Goal: Transaction & Acquisition: Register for event/course

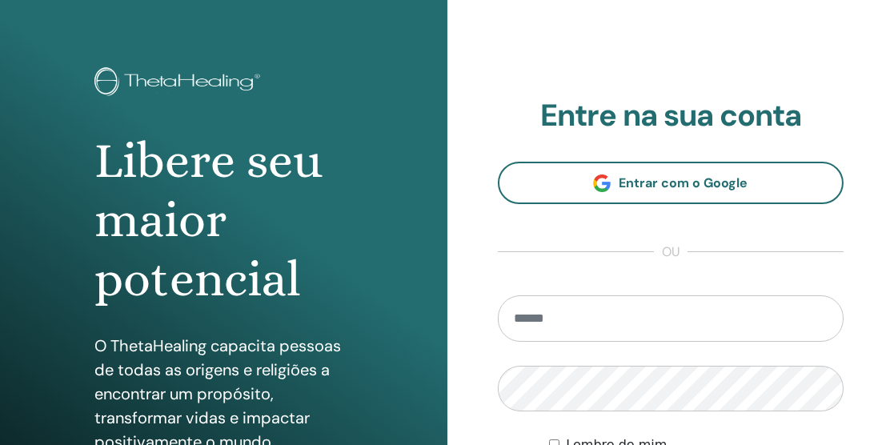
scroll to position [49, 0]
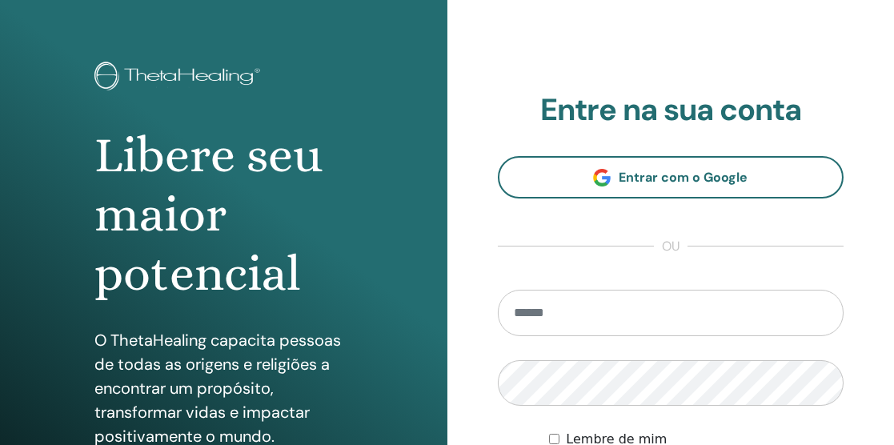
click at [722, 316] on input "email" at bounding box center [671, 313] width 347 height 46
type input "**********"
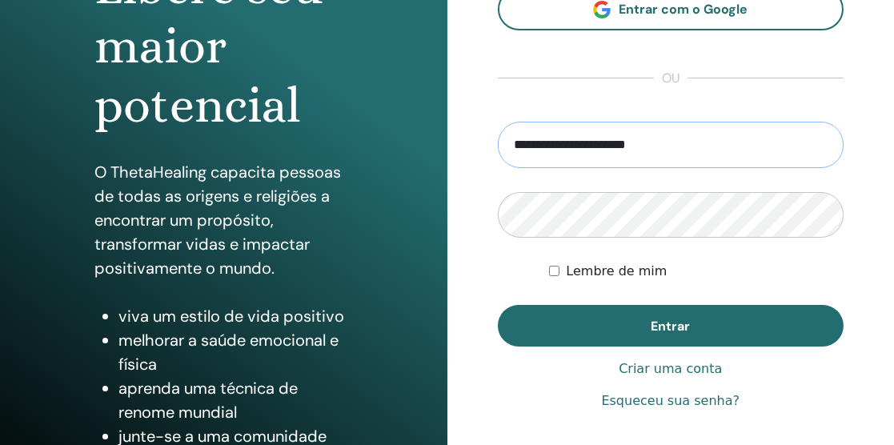
scroll to position [217, 0]
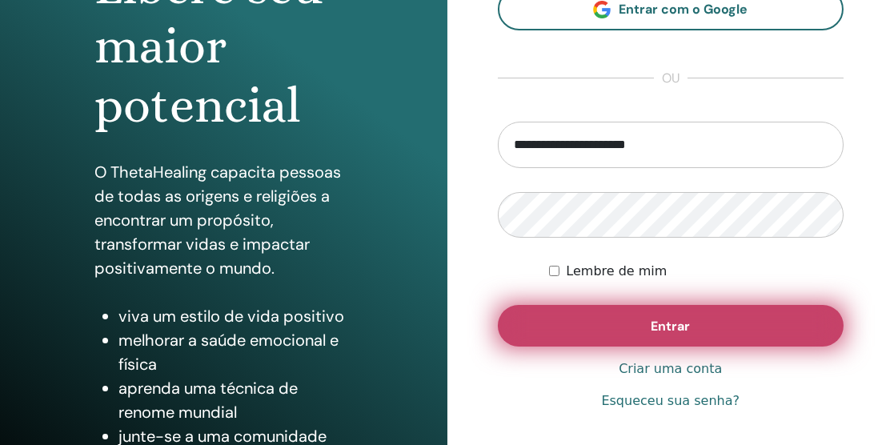
click at [700, 324] on button "Entrar" at bounding box center [671, 326] width 347 height 42
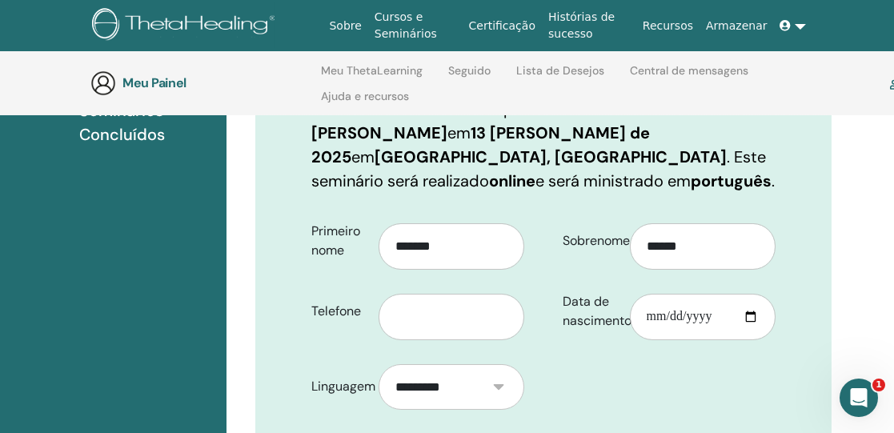
scroll to position [277, 14]
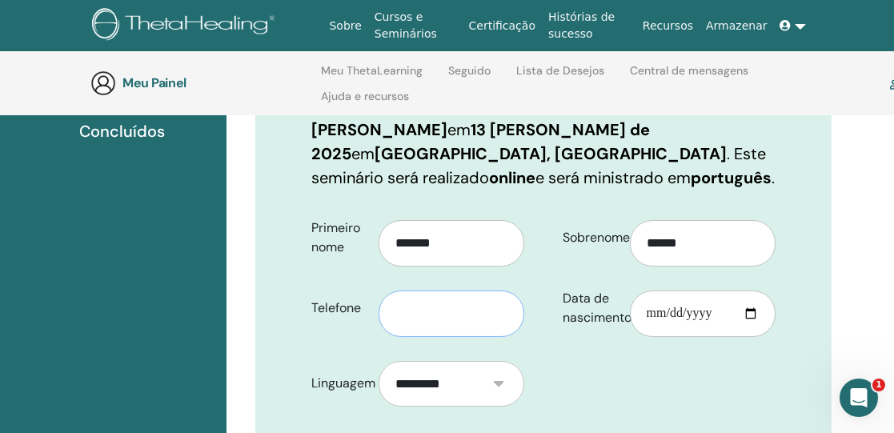
click at [477, 310] on input "text" at bounding box center [452, 314] width 146 height 46
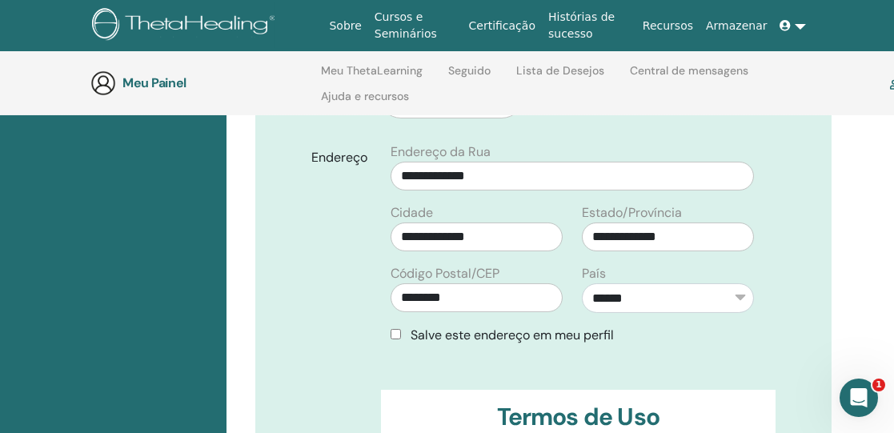
scroll to position [566, 14]
type input "**********"
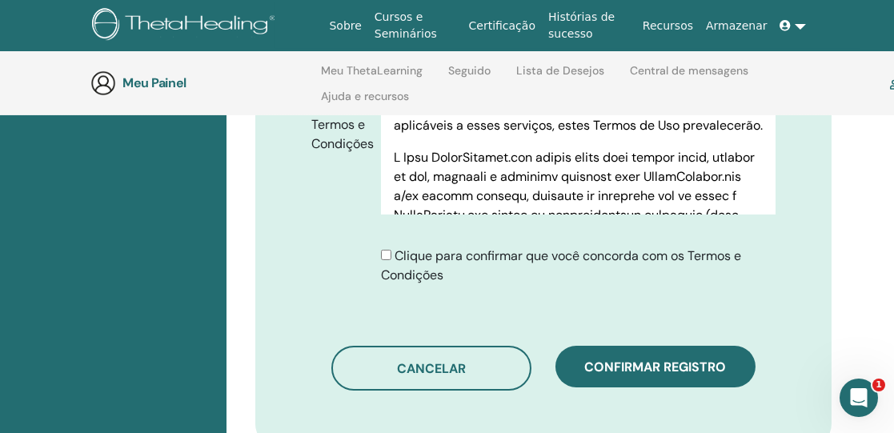
scroll to position [909, 14]
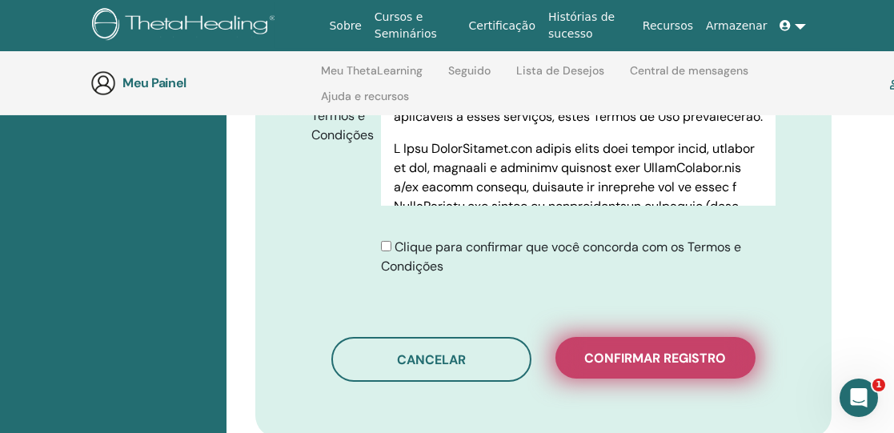
click at [668, 353] on font "Confirmar registro" at bounding box center [656, 358] width 142 height 17
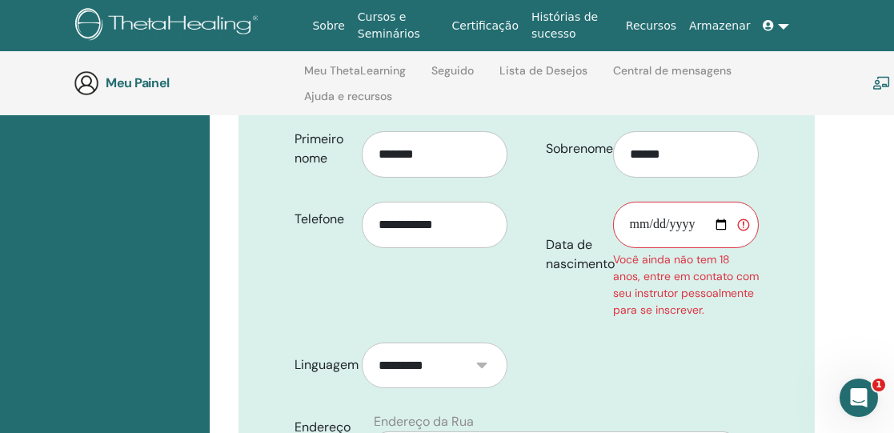
scroll to position [364, 30]
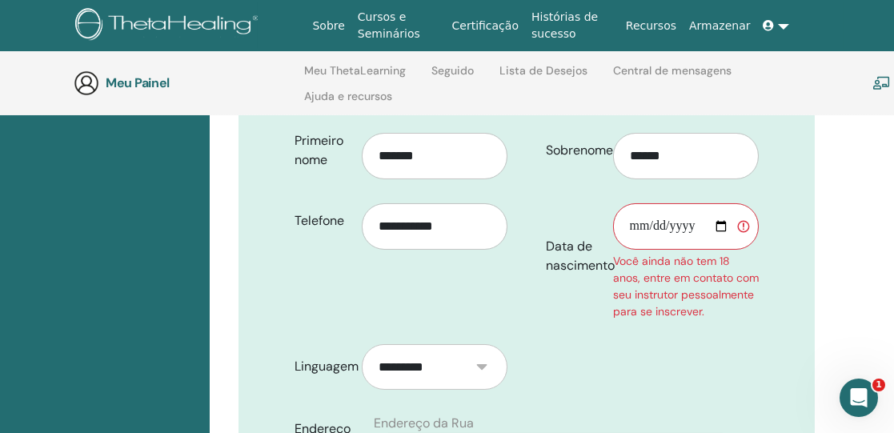
click at [644, 224] on input "Data de nascimento" at bounding box center [686, 226] width 146 height 46
type input "**********"
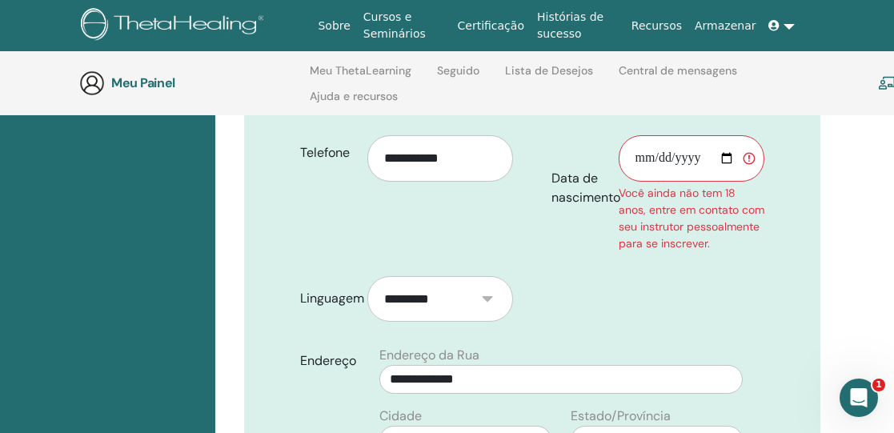
scroll to position [445, 24]
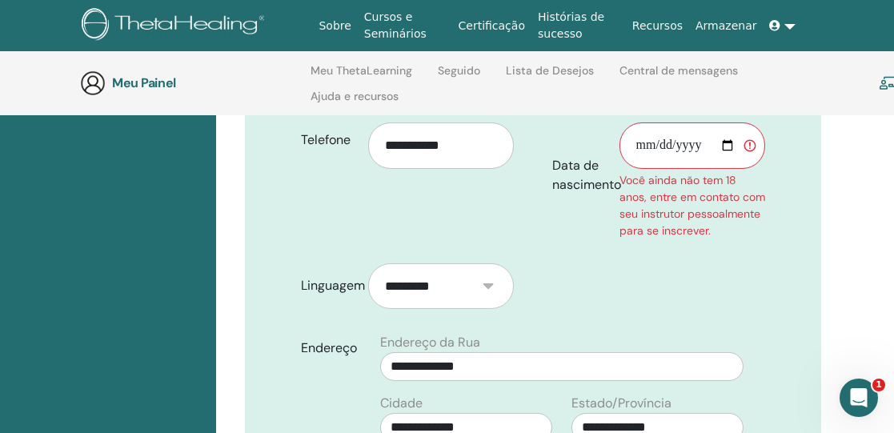
click at [575, 279] on form "**********" at bounding box center [533, 432] width 488 height 783
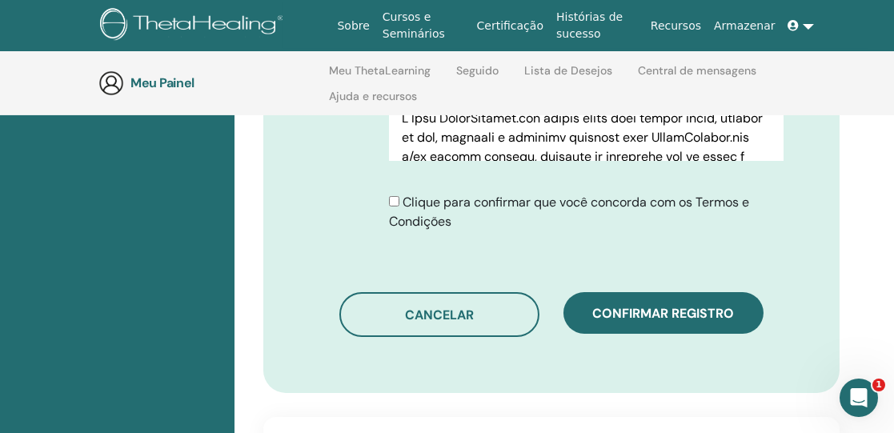
scroll to position [1029, 3]
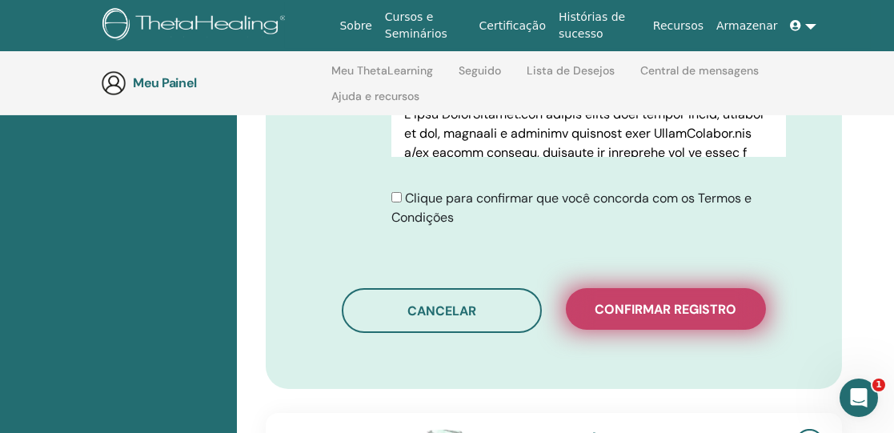
click at [682, 318] on font "Confirmar registro" at bounding box center [667, 309] width 142 height 17
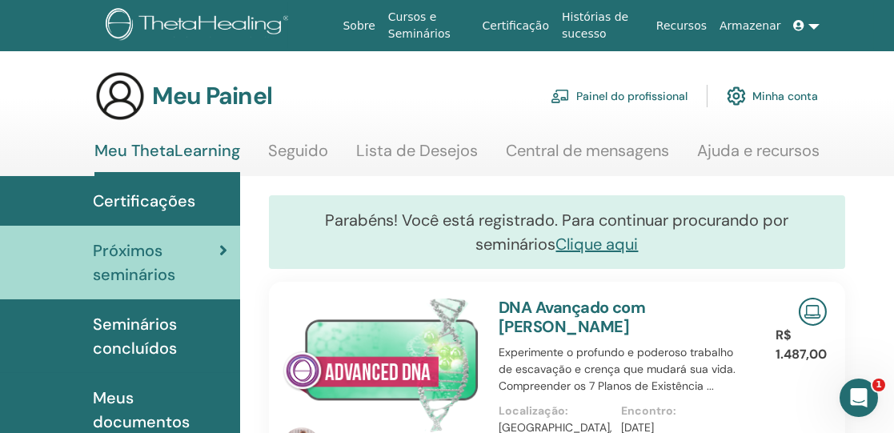
drag, startPoint x: 257, startPoint y: 283, endPoint x: 242, endPoint y: 308, distance: 29.8
click at [814, 24] on link at bounding box center [807, 26] width 38 height 30
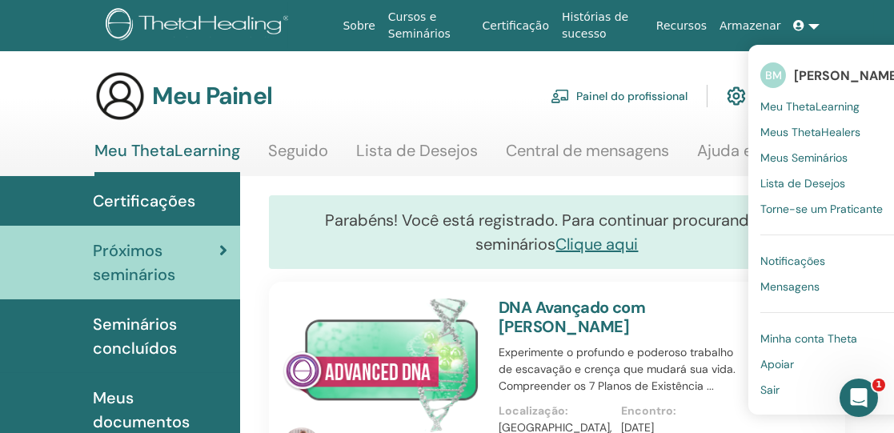
click at [628, 210] on font "Parabéns! Você está registrado. Para continuar procurando por seminários" at bounding box center [557, 232] width 463 height 45
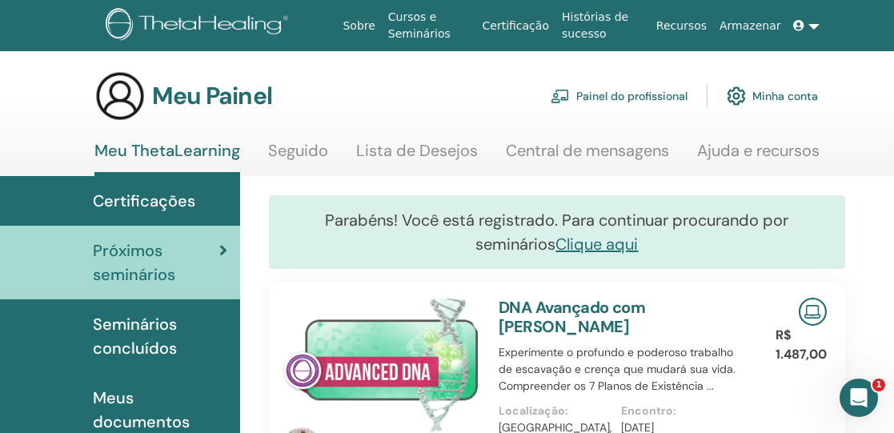
click at [818, 118] on div "Meu Painel Painel do profissional [GEOGRAPHIC_DATA] conta" at bounding box center [508, 95] width 904 height 51
click at [845, 291] on div "[PERSON_NAME] DNA Avançado com [PERSON_NAME] Experimente o profundo e poderoso …" at bounding box center [557, 429] width 600 height 294
click at [884, 105] on div "Meu Painel Painel do profissional [GEOGRAPHIC_DATA] conta" at bounding box center [508, 95] width 904 height 51
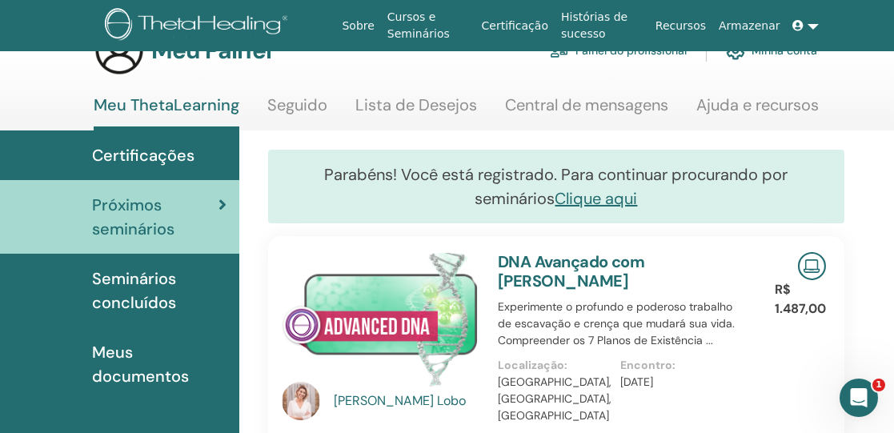
scroll to position [108, 1]
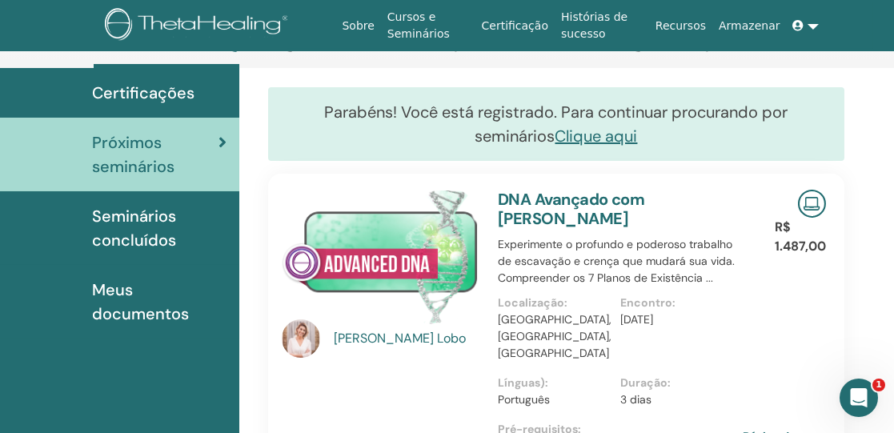
click at [812, 24] on link at bounding box center [806, 26] width 38 height 30
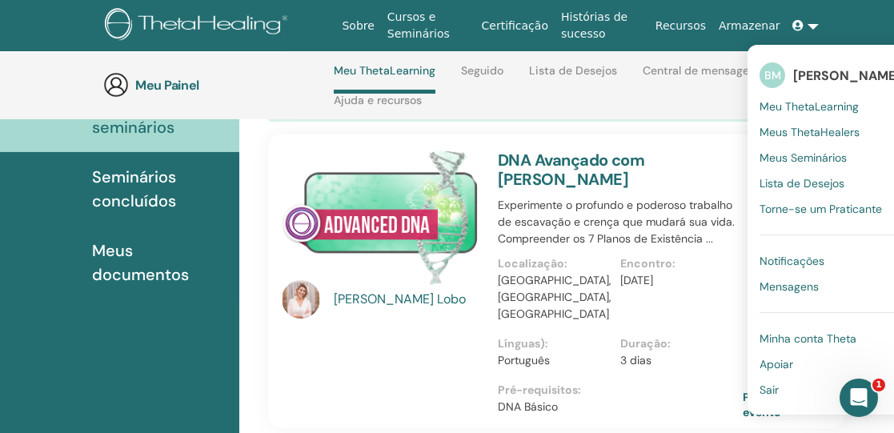
scroll to position [215, 1]
click at [771, 384] on font "Sair" at bounding box center [769, 390] width 19 height 14
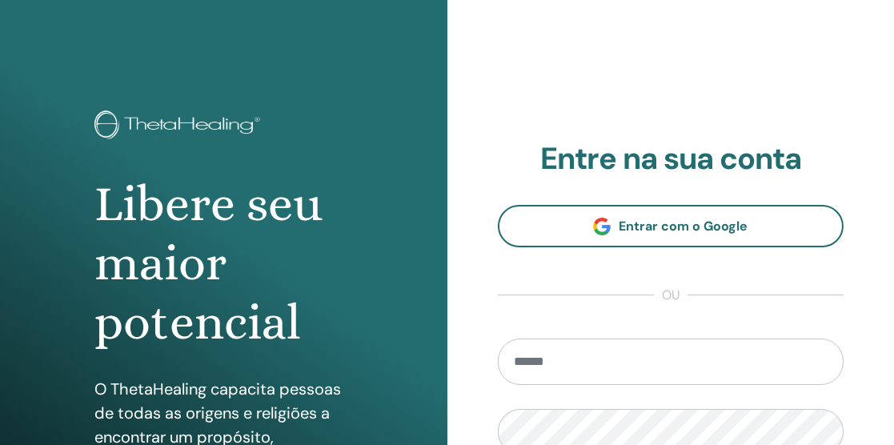
click at [612, 354] on input "email" at bounding box center [671, 362] width 347 height 46
type input "**********"
